Goal: Transaction & Acquisition: Purchase product/service

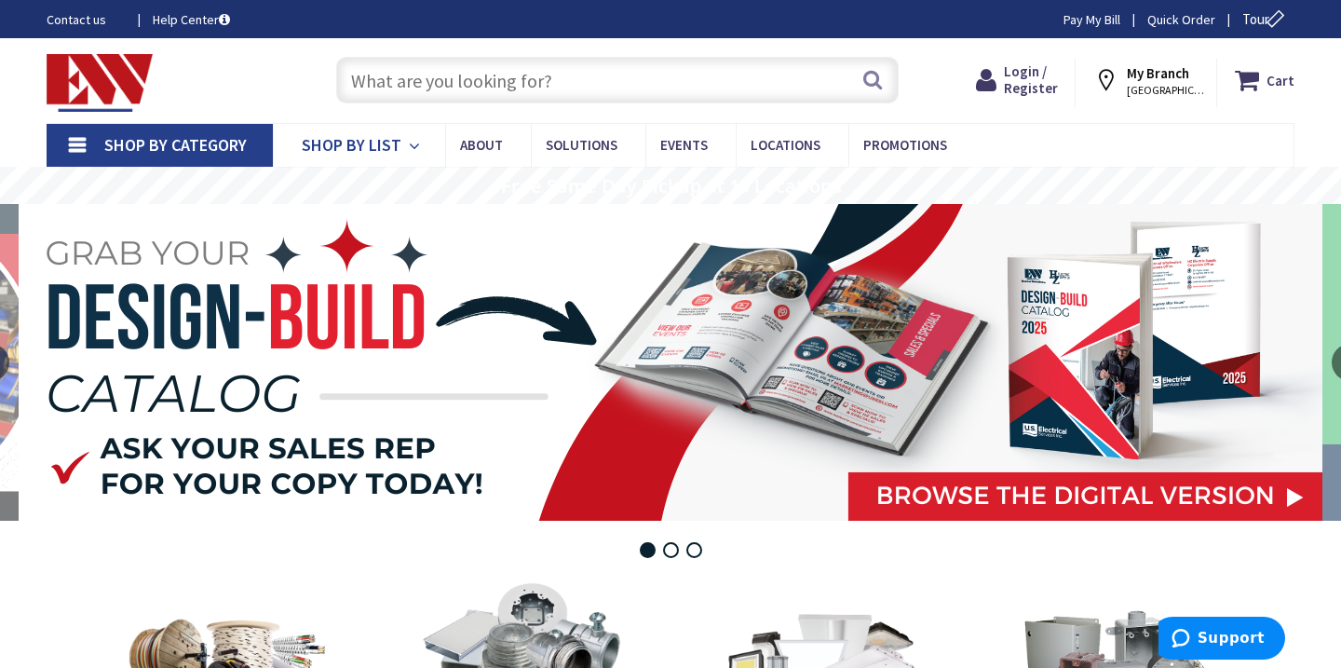
click at [390, 154] on span "Shop By List" at bounding box center [352, 144] width 100 height 21
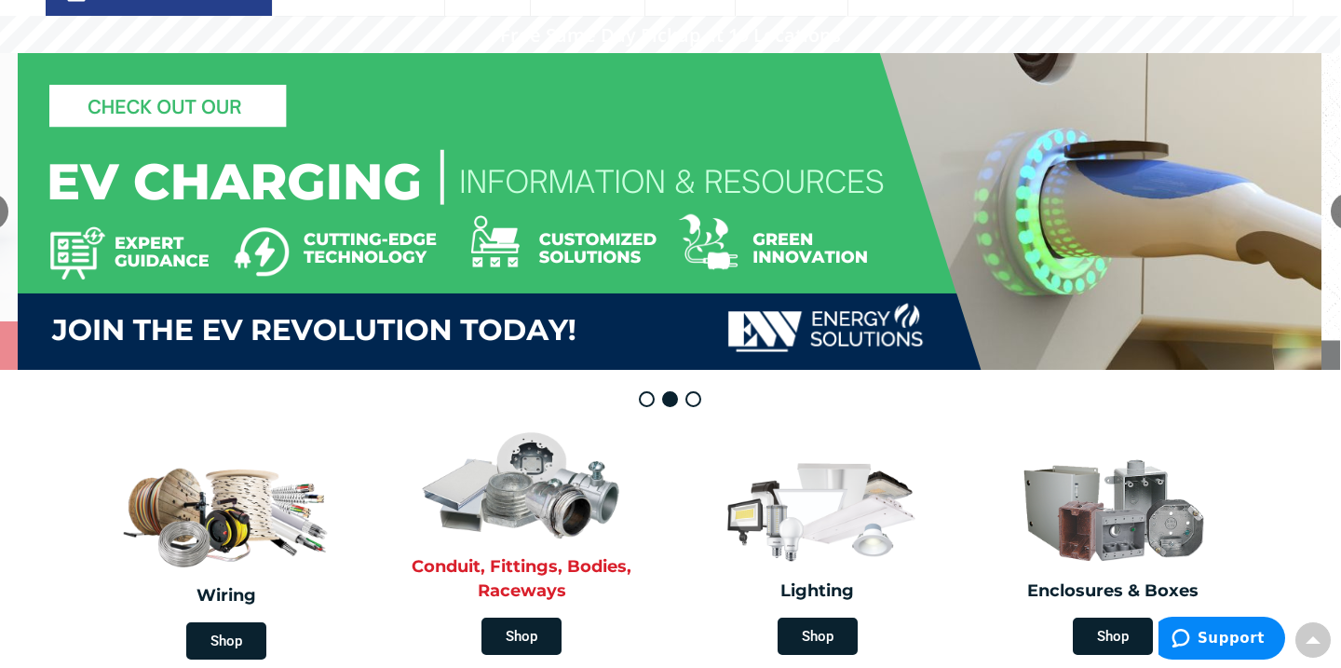
scroll to position [153, 3]
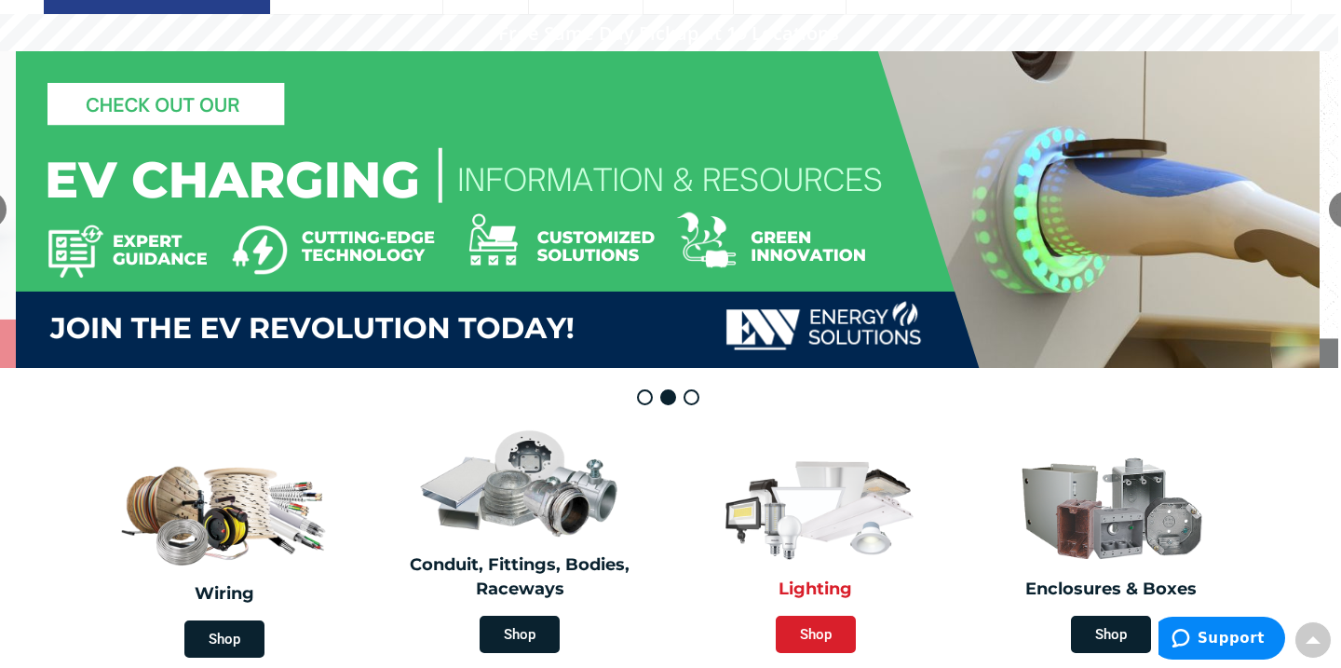
click at [813, 628] on span "Shop" at bounding box center [816, 633] width 80 height 37
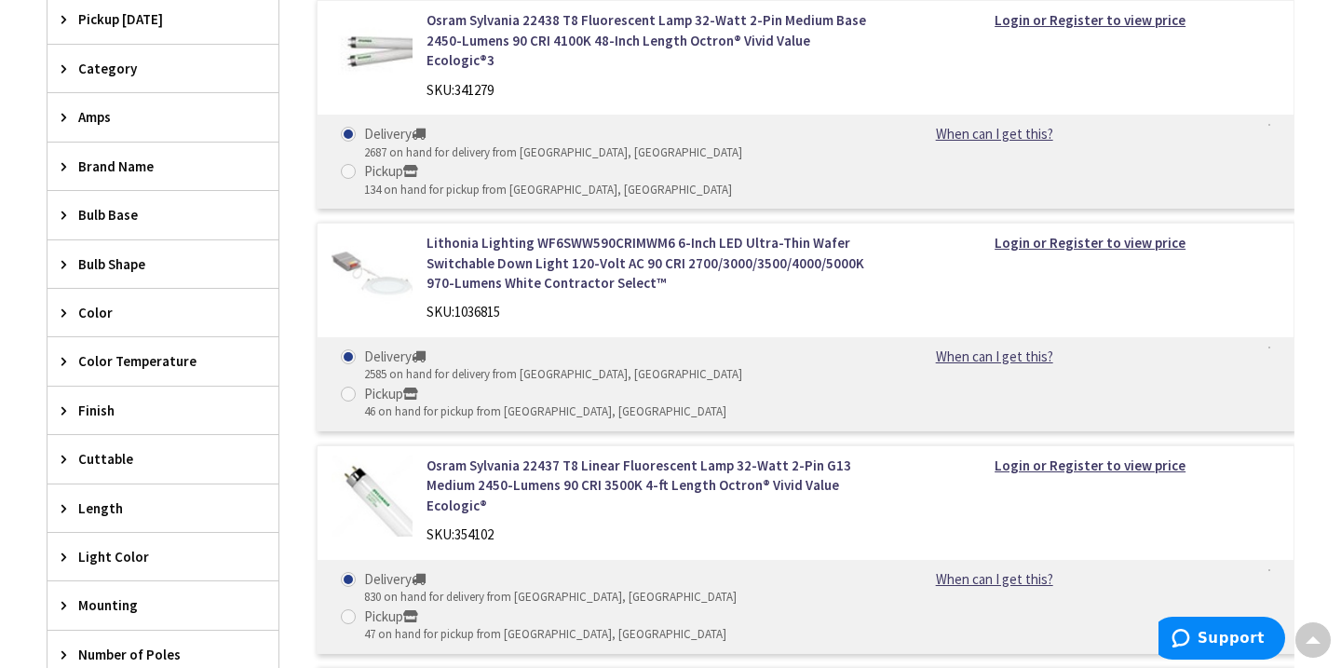
scroll to position [677, 0]
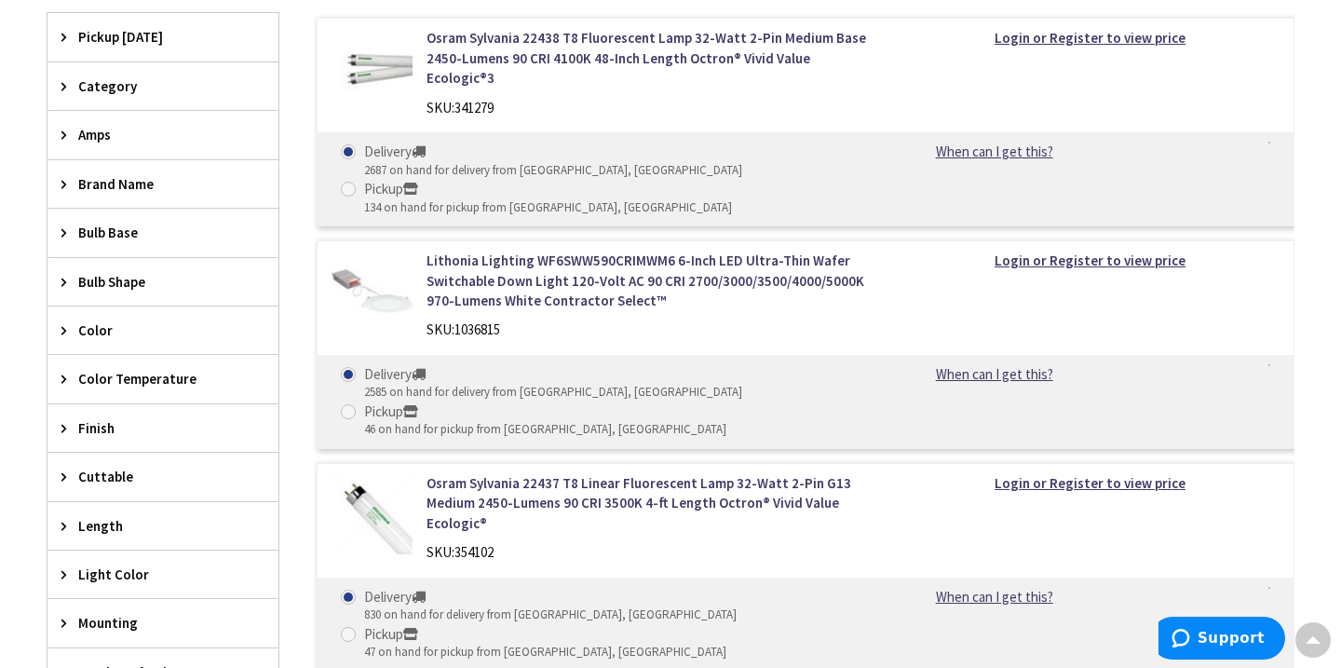
click at [116, 176] on span "Brand Name" at bounding box center [154, 184] width 152 height 20
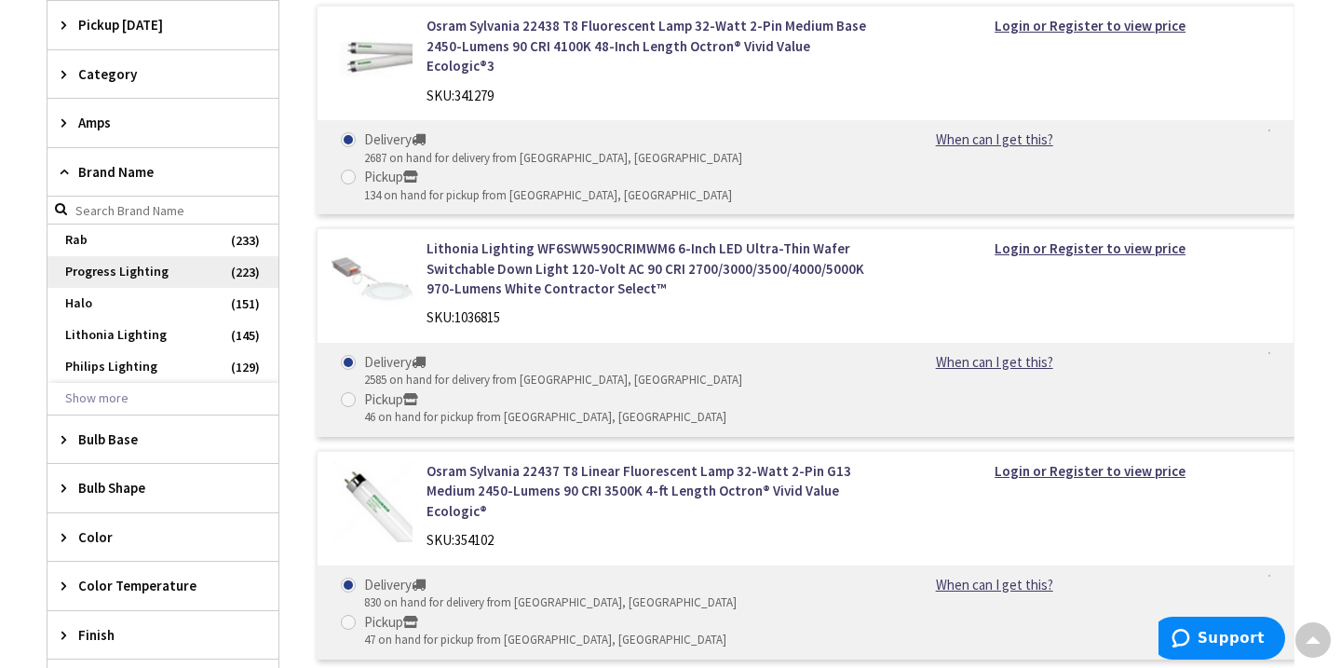
scroll to position [690, 0]
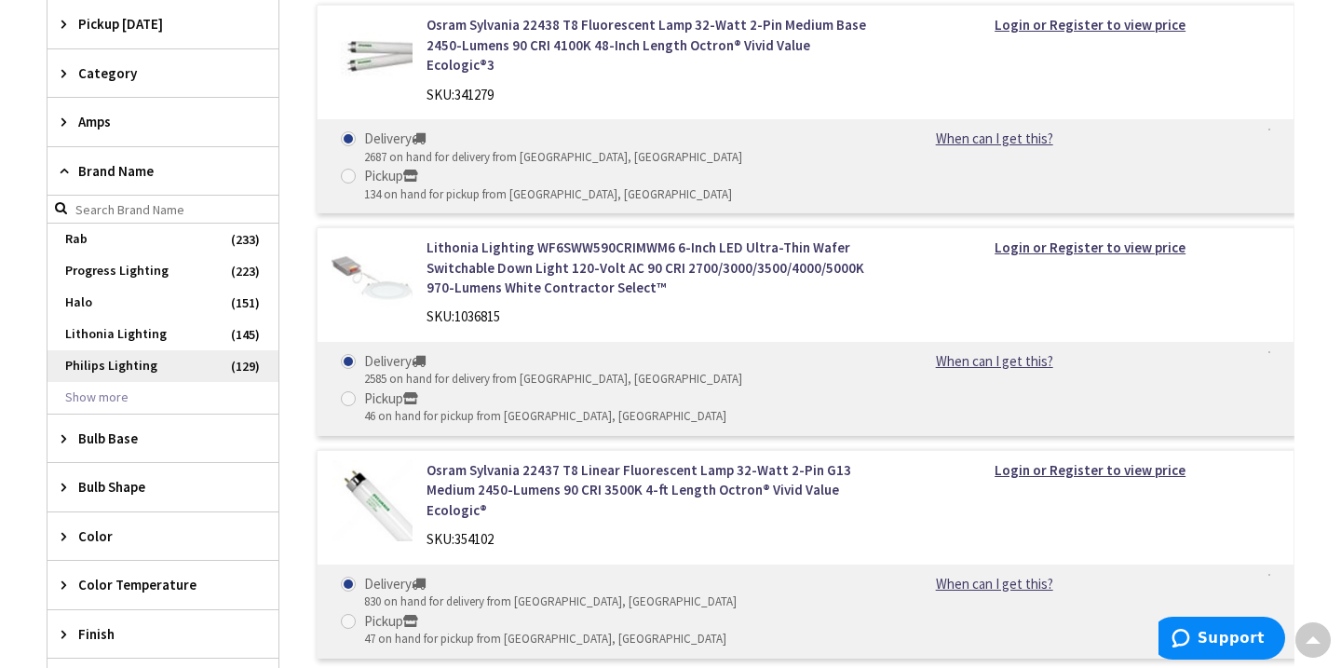
click at [118, 360] on span "Philips Lighting" at bounding box center [162, 366] width 231 height 32
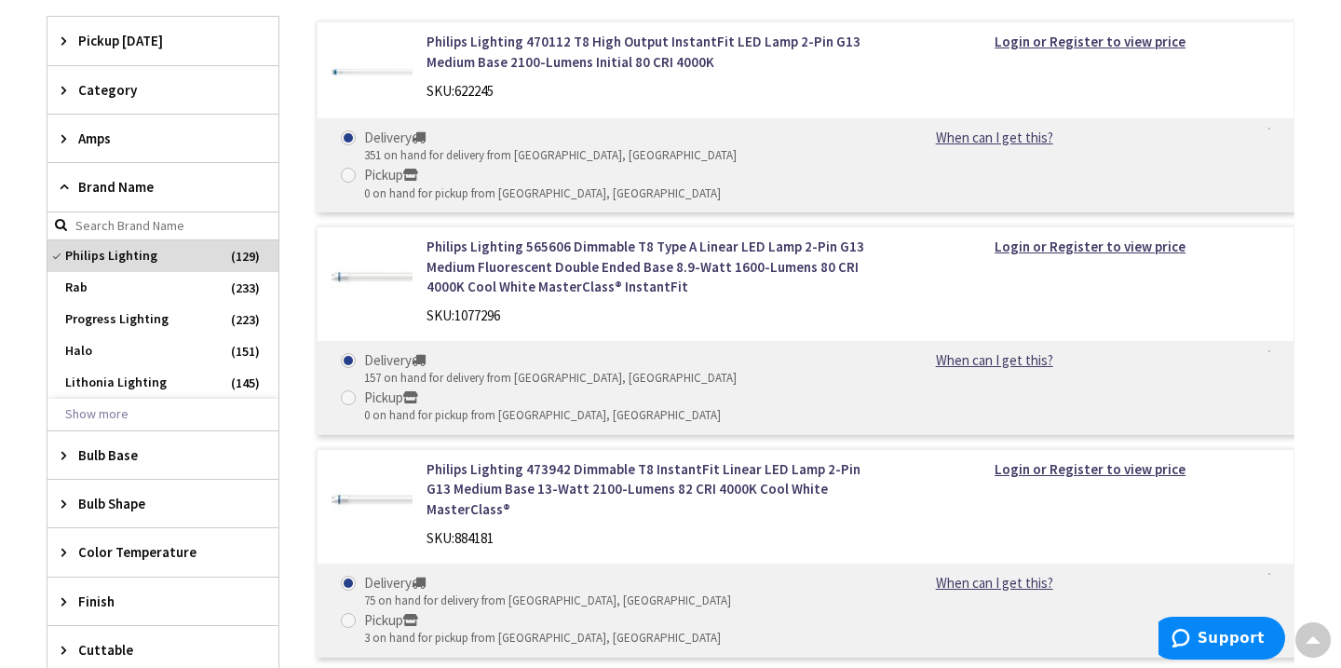
click at [101, 138] on span "Amps" at bounding box center [154, 138] width 152 height 20
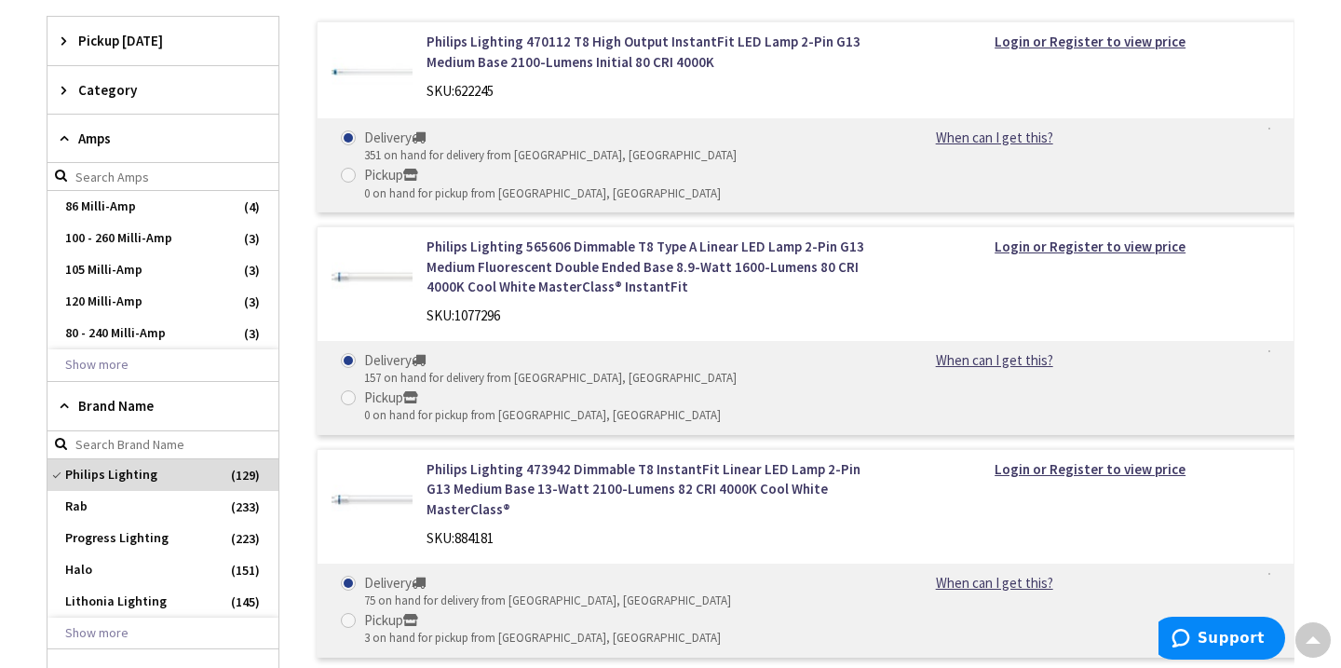
click at [107, 80] on span "Category" at bounding box center [154, 90] width 152 height 20
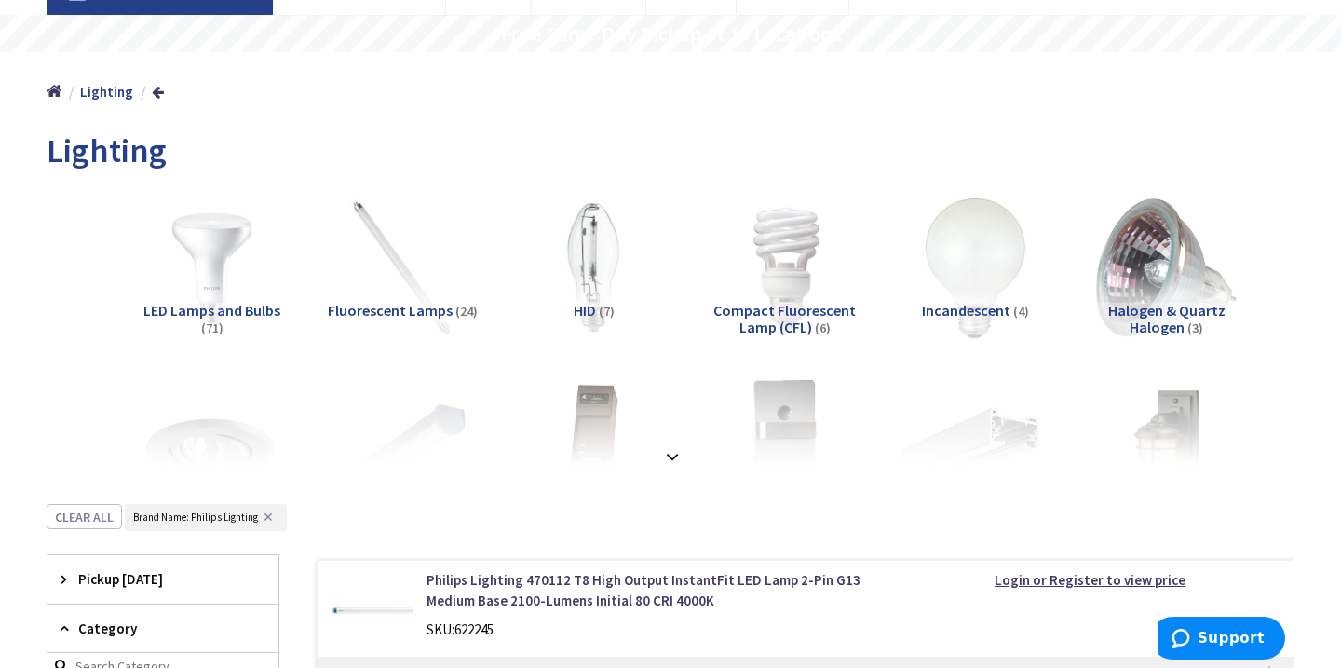
scroll to position [160, 0]
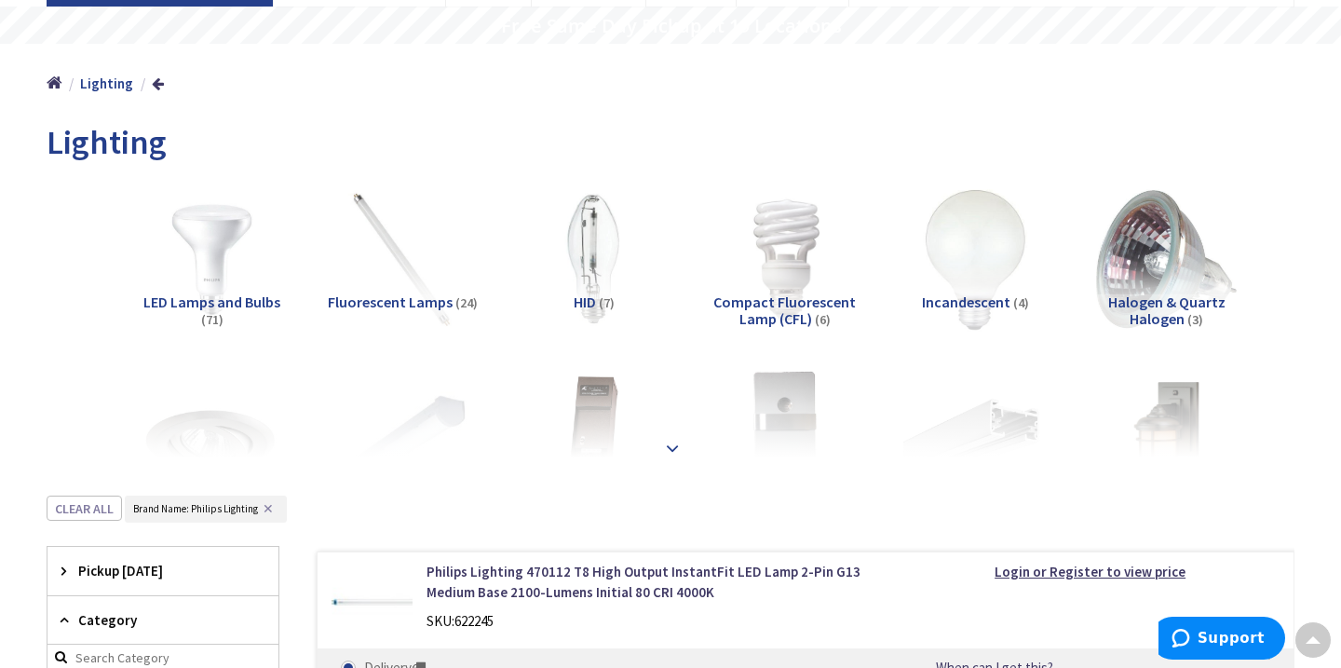
click at [671, 449] on strong at bounding box center [672, 448] width 22 height 20
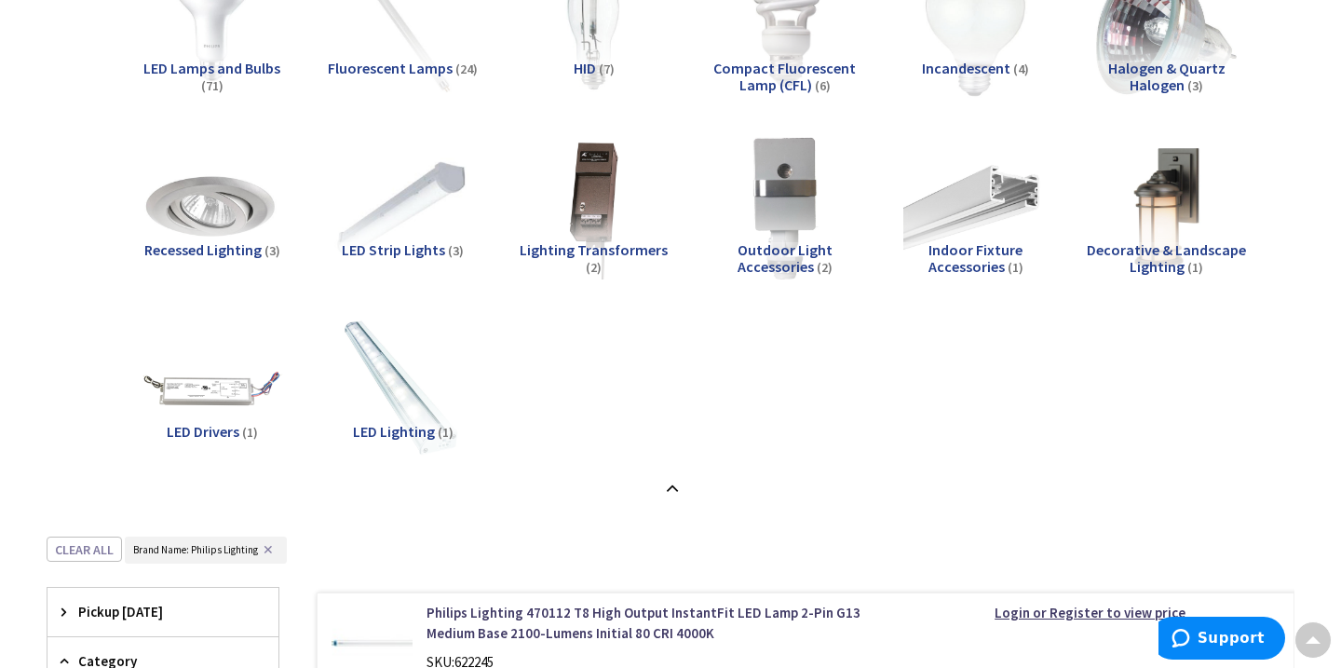
scroll to position [234, 0]
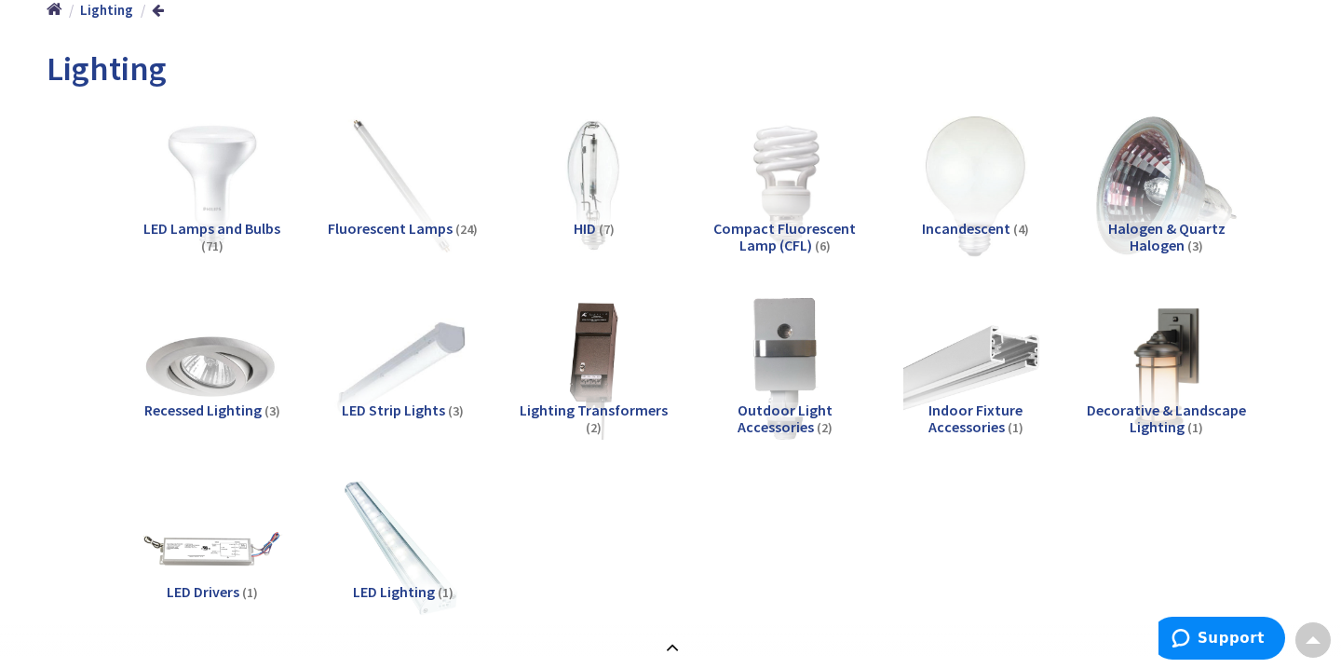
click at [208, 205] on img at bounding box center [211, 185] width 159 height 159
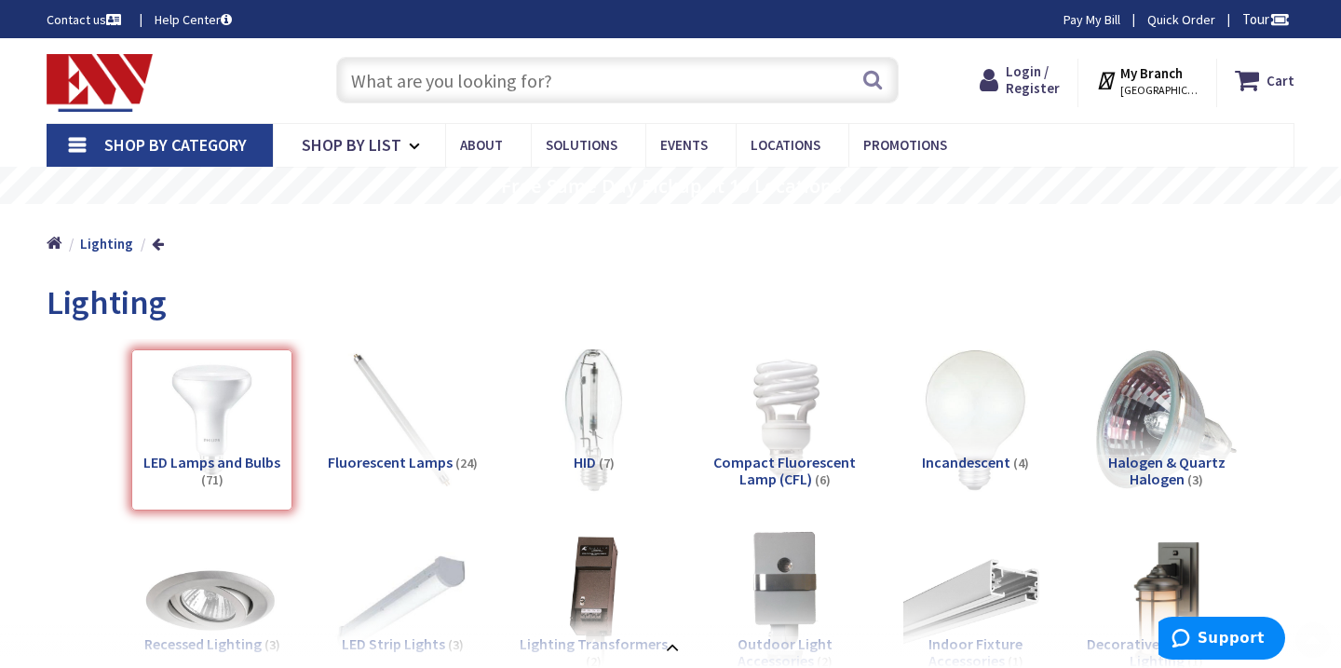
scroll to position [0, 0]
click at [970, 432] on img at bounding box center [975, 419] width 159 height 159
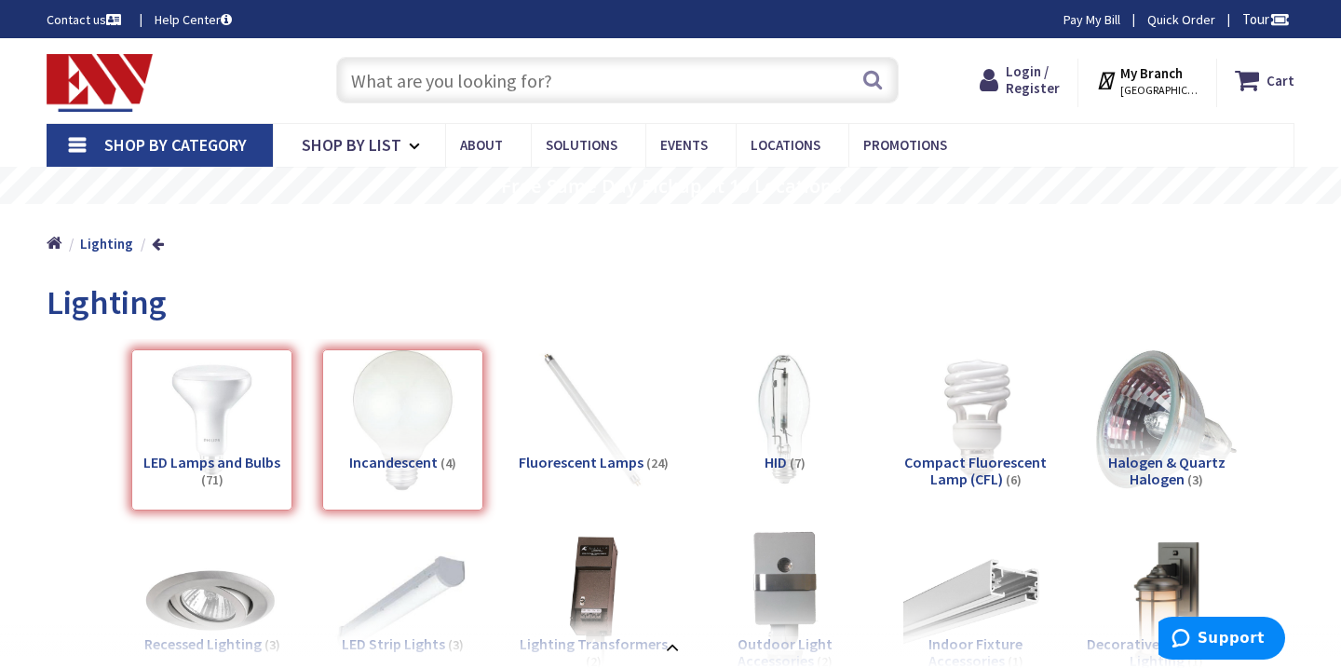
click at [585, 84] on input "text" at bounding box center [617, 80] width 562 height 47
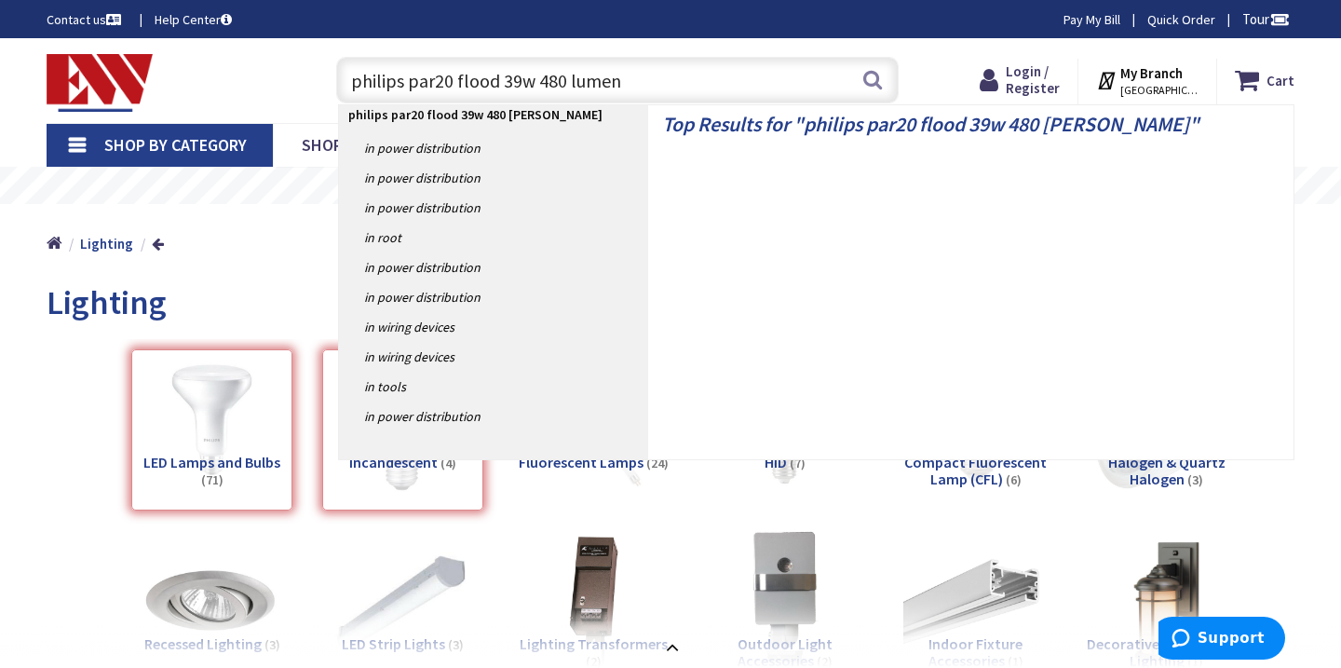
type input "philips par20 flood 39w 480 lumens"
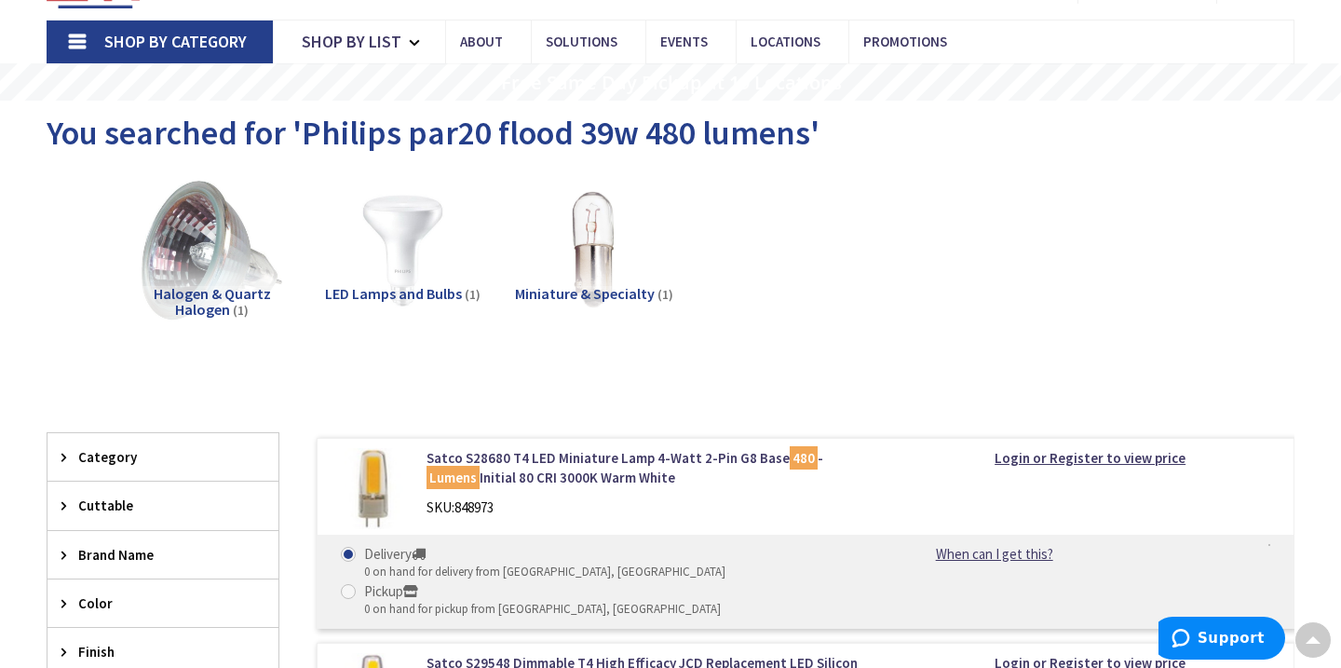
scroll to position [102, 0]
click at [590, 275] on img at bounding box center [593, 250] width 159 height 159
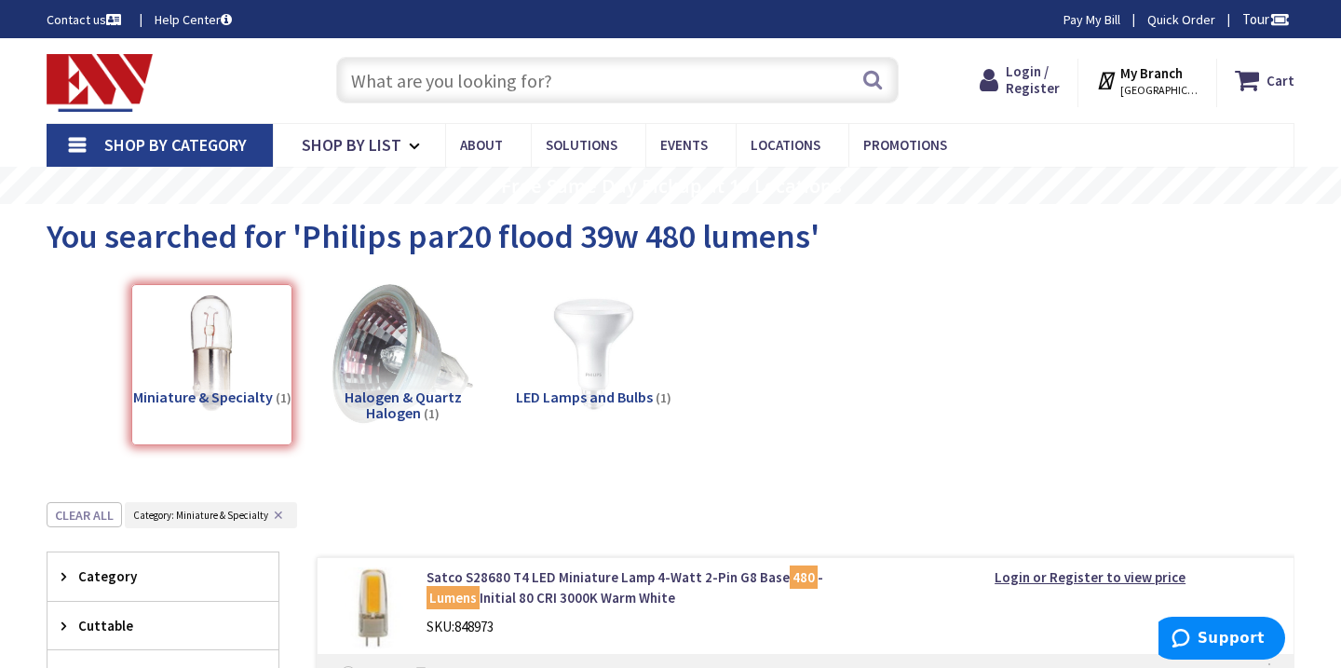
scroll to position [0, 0]
